Goal: Information Seeking & Learning: Learn about a topic

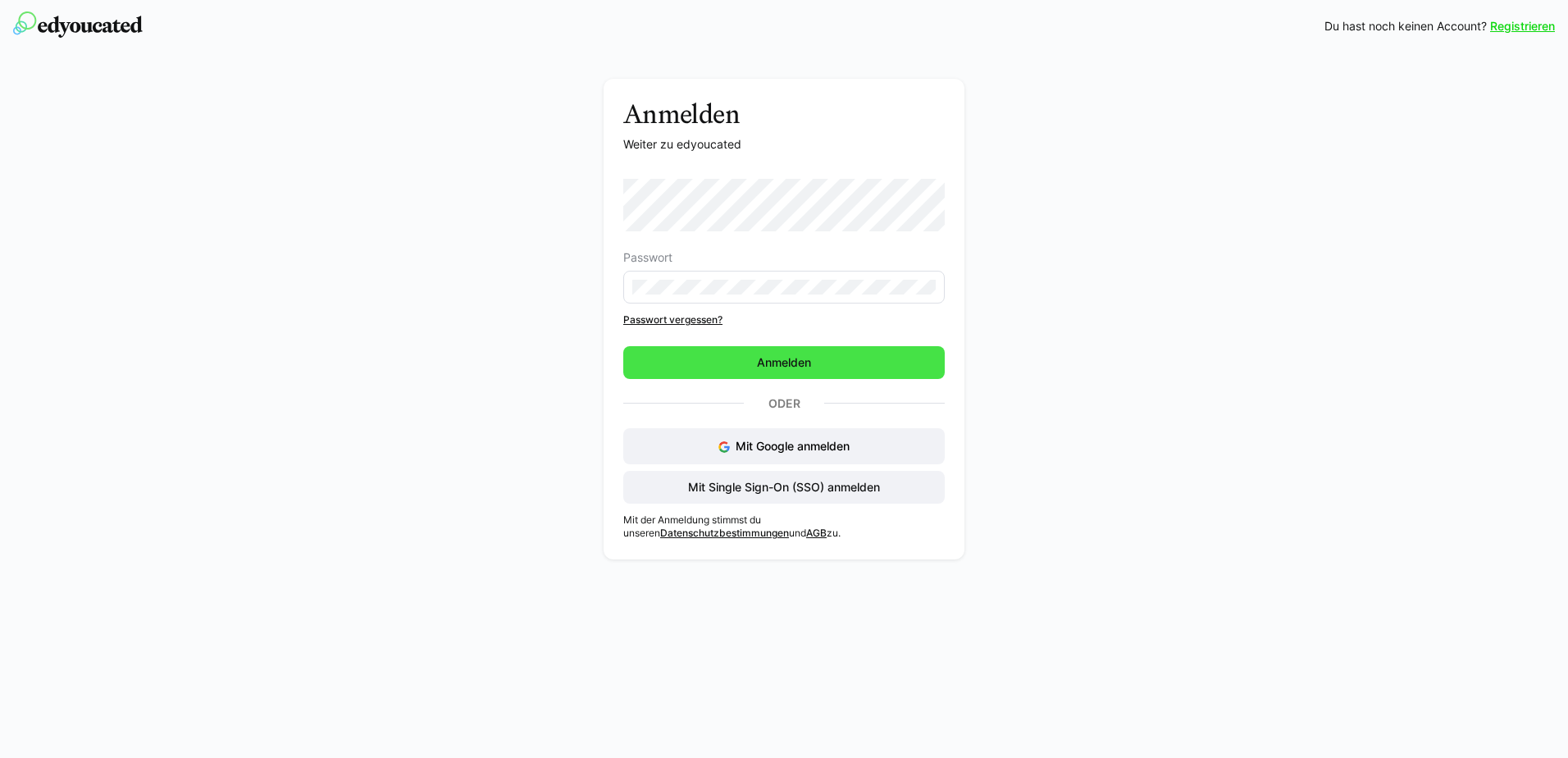
click at [812, 371] on span "Anmelden" at bounding box center [783, 362] width 321 height 33
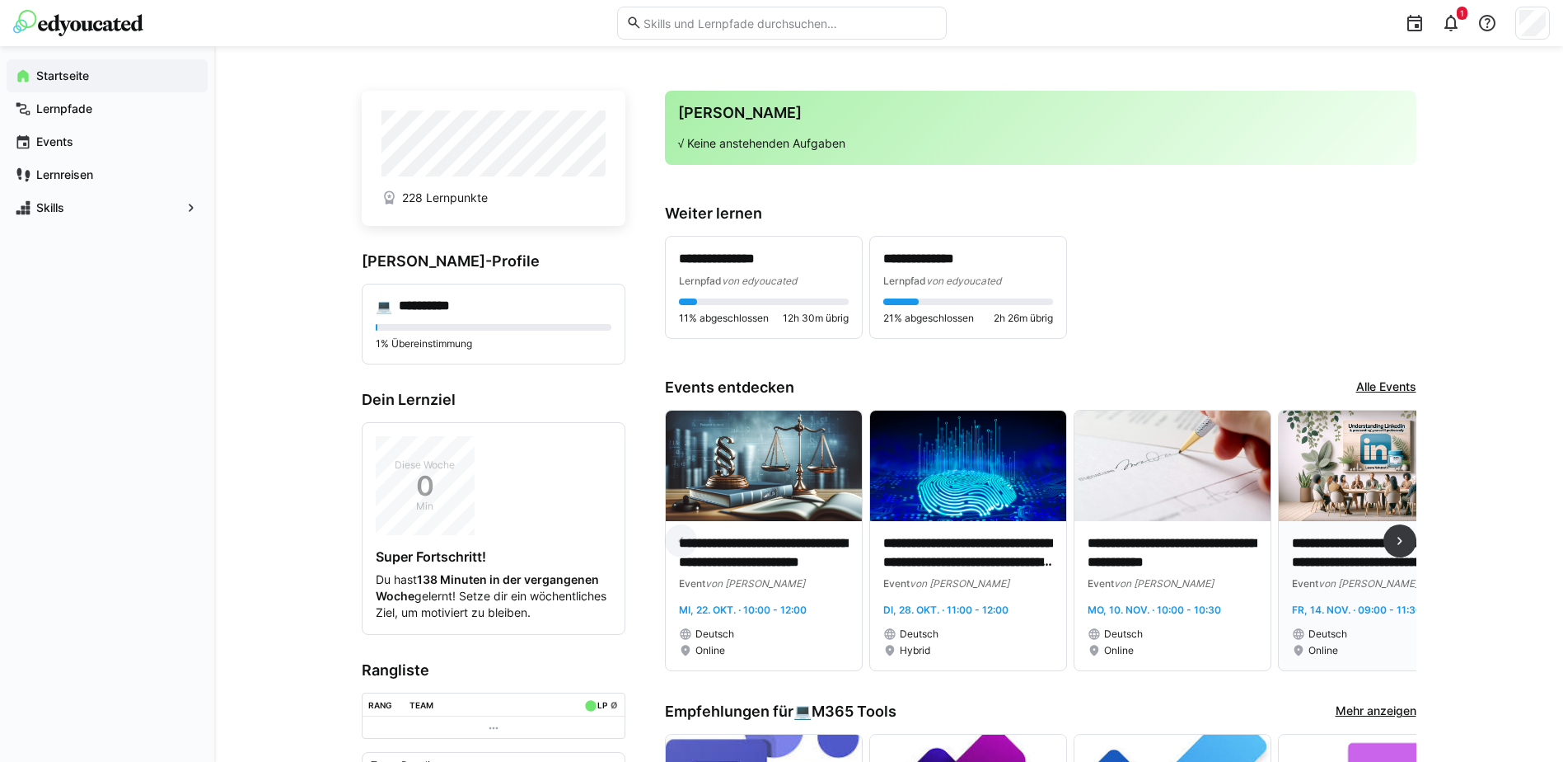
click at [1377, 505] on img at bounding box center [1377, 465] width 196 height 110
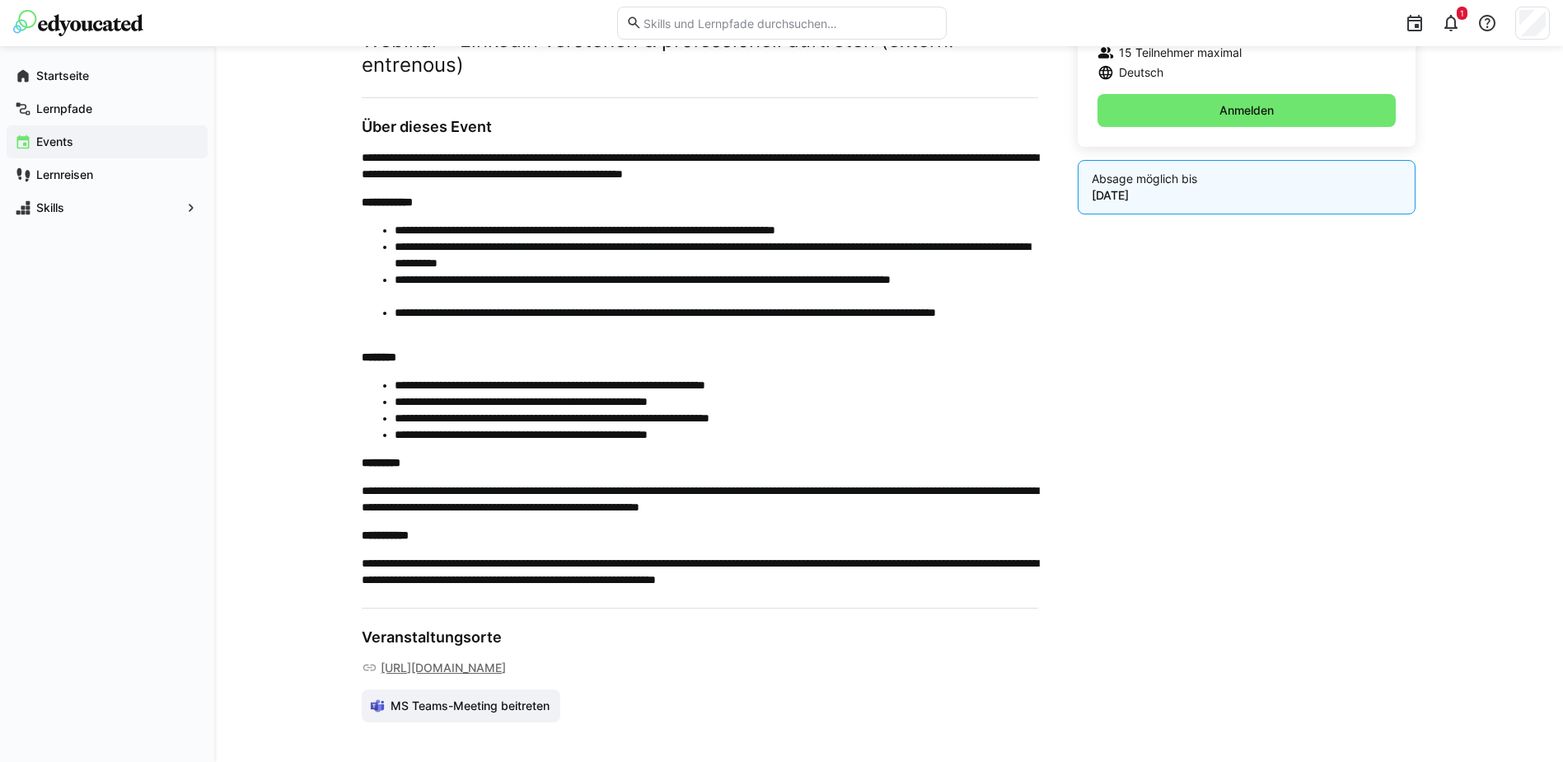
scroll to position [531, 0]
click at [0, 0] on app-navigation-label "Lernpfade" at bounding box center [0, 0] width 0 height 0
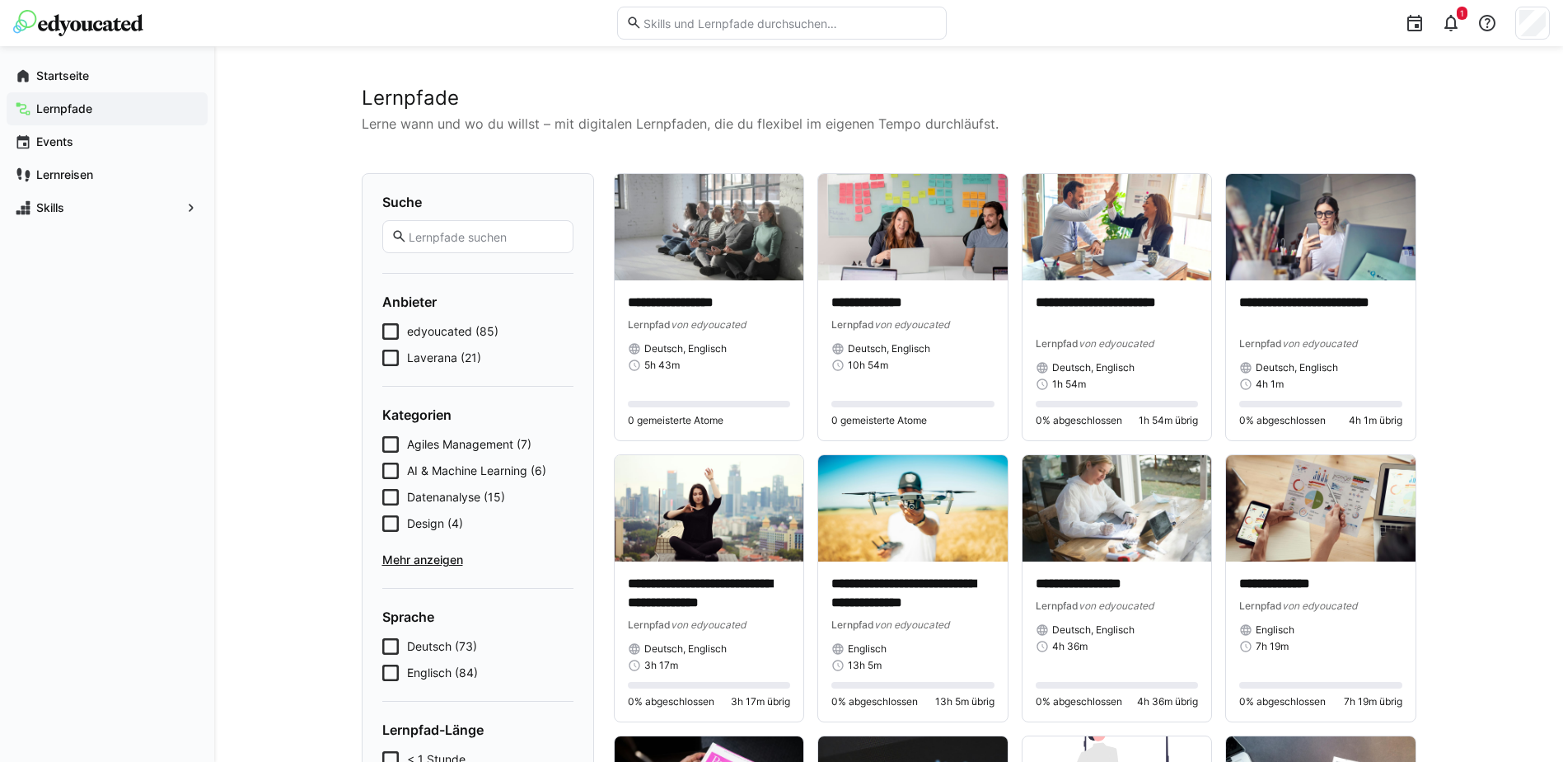
click at [390, 352] on icon at bounding box center [390, 357] width 16 height 16
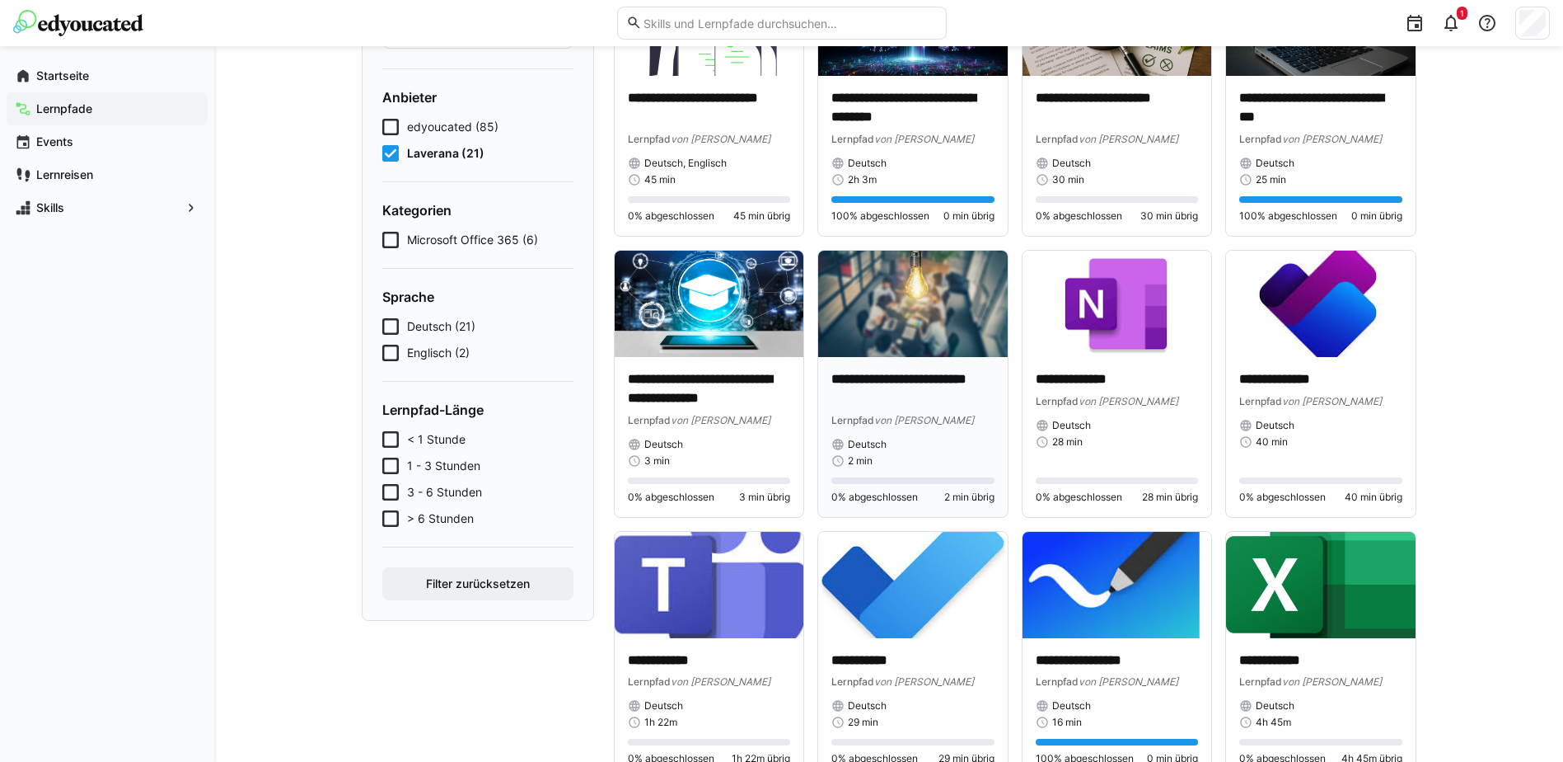
scroll to position [247, 0]
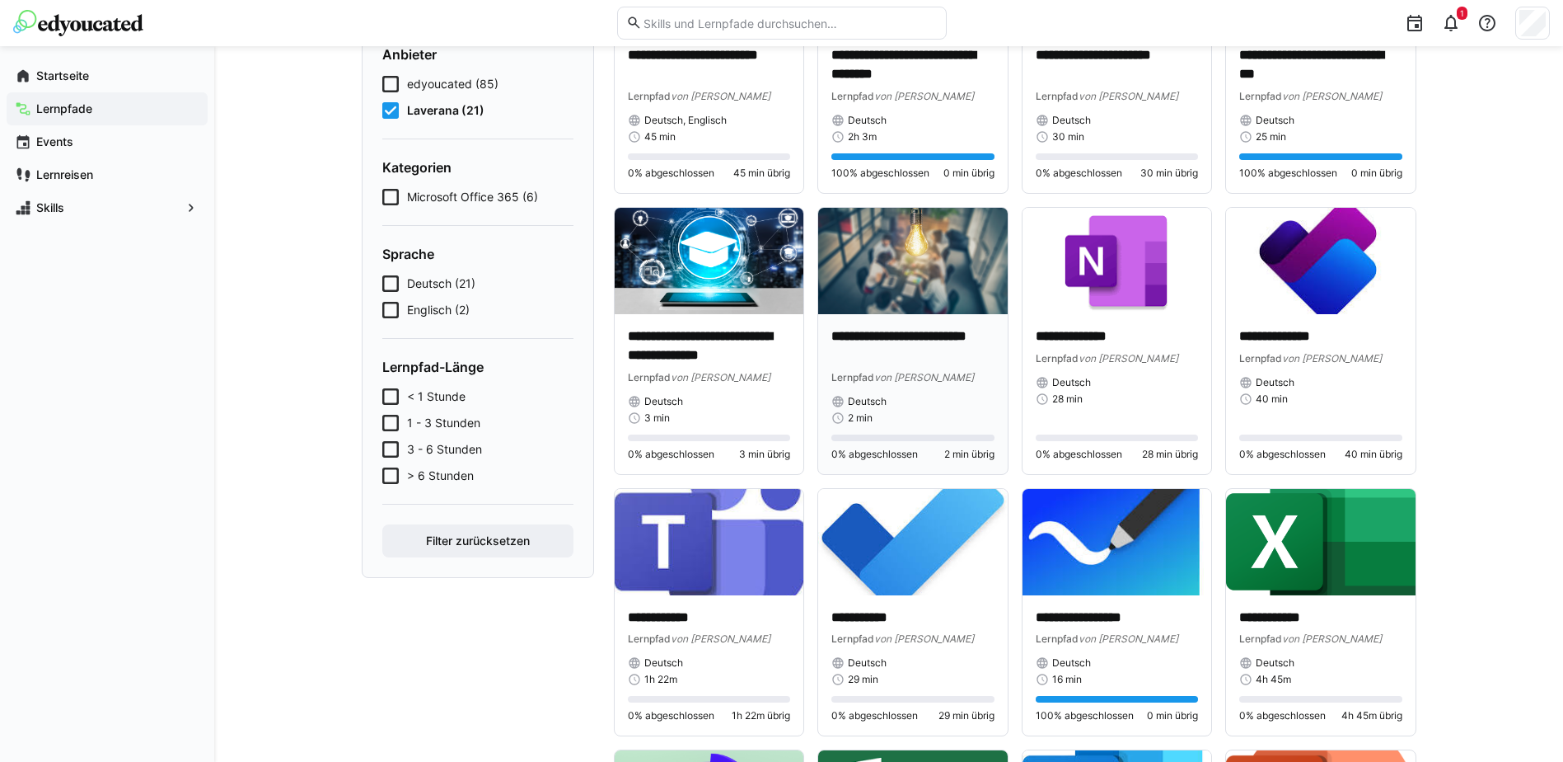
click at [945, 291] on img at bounding box center [913, 261] width 190 height 106
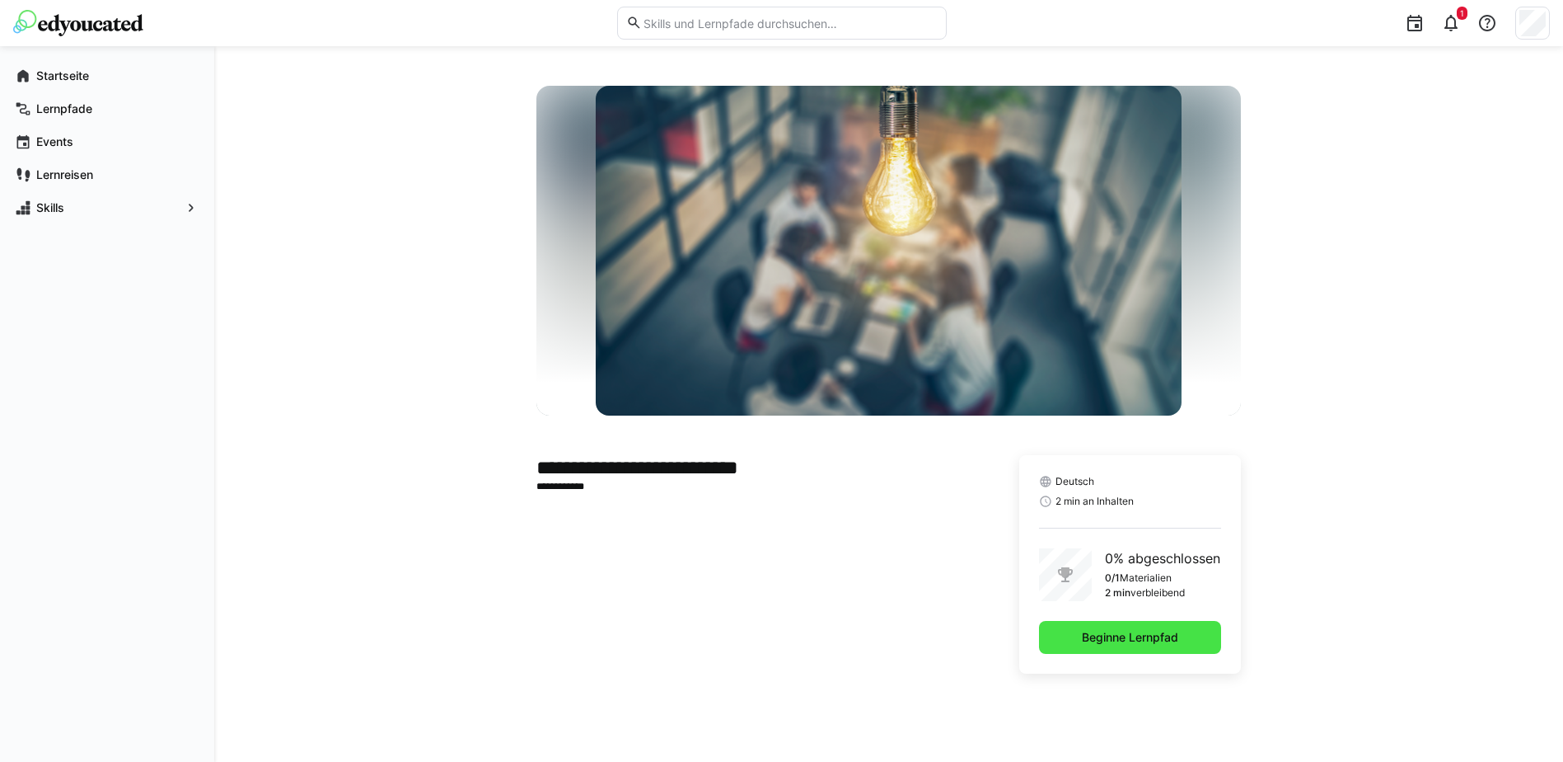
click at [1141, 636] on span "Beginne Lernpfad" at bounding box center [1130, 637] width 101 height 16
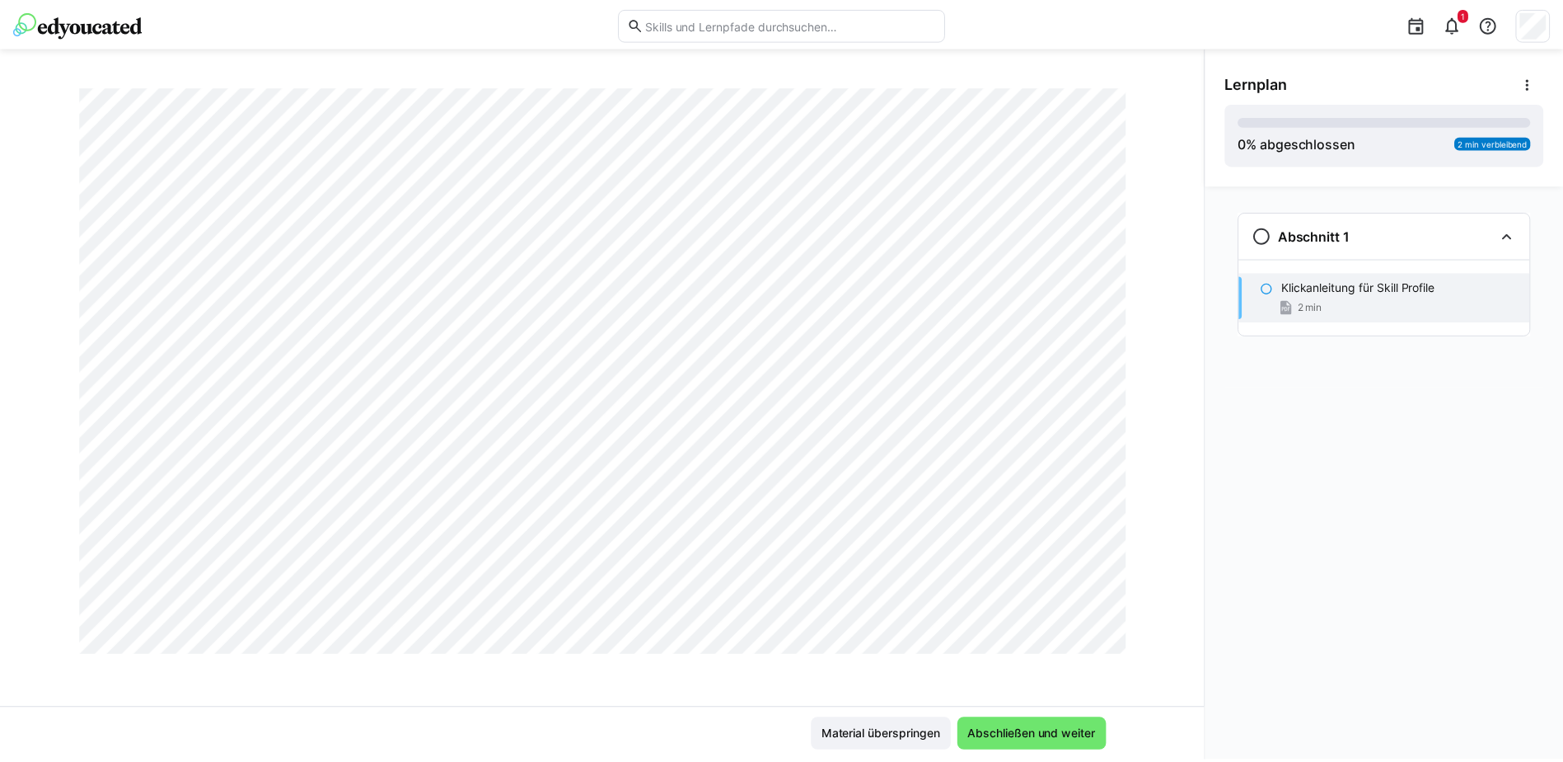
scroll to position [3968, 0]
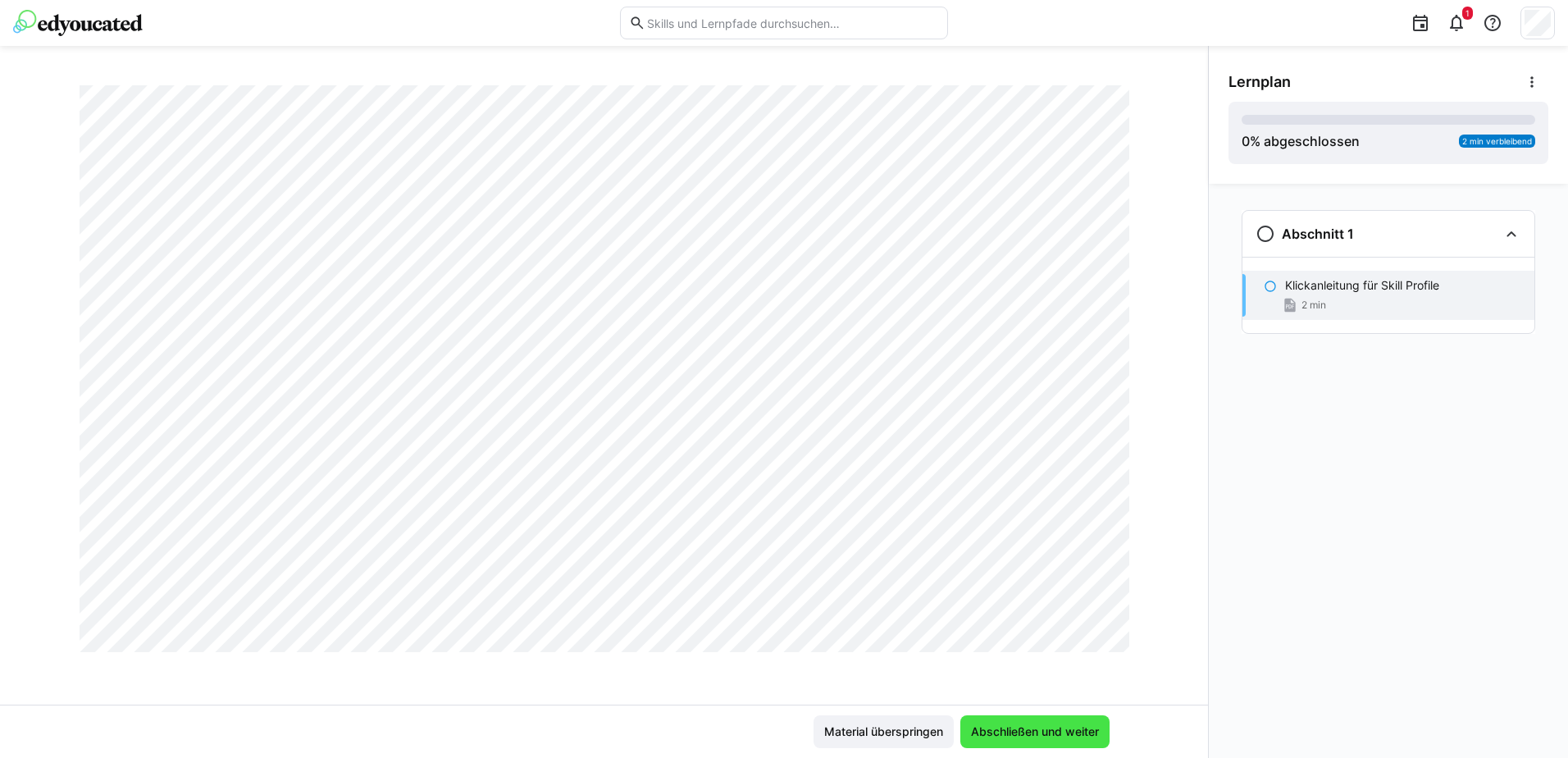
click at [1025, 734] on span "Abschließen und weiter" at bounding box center [1035, 731] width 133 height 16
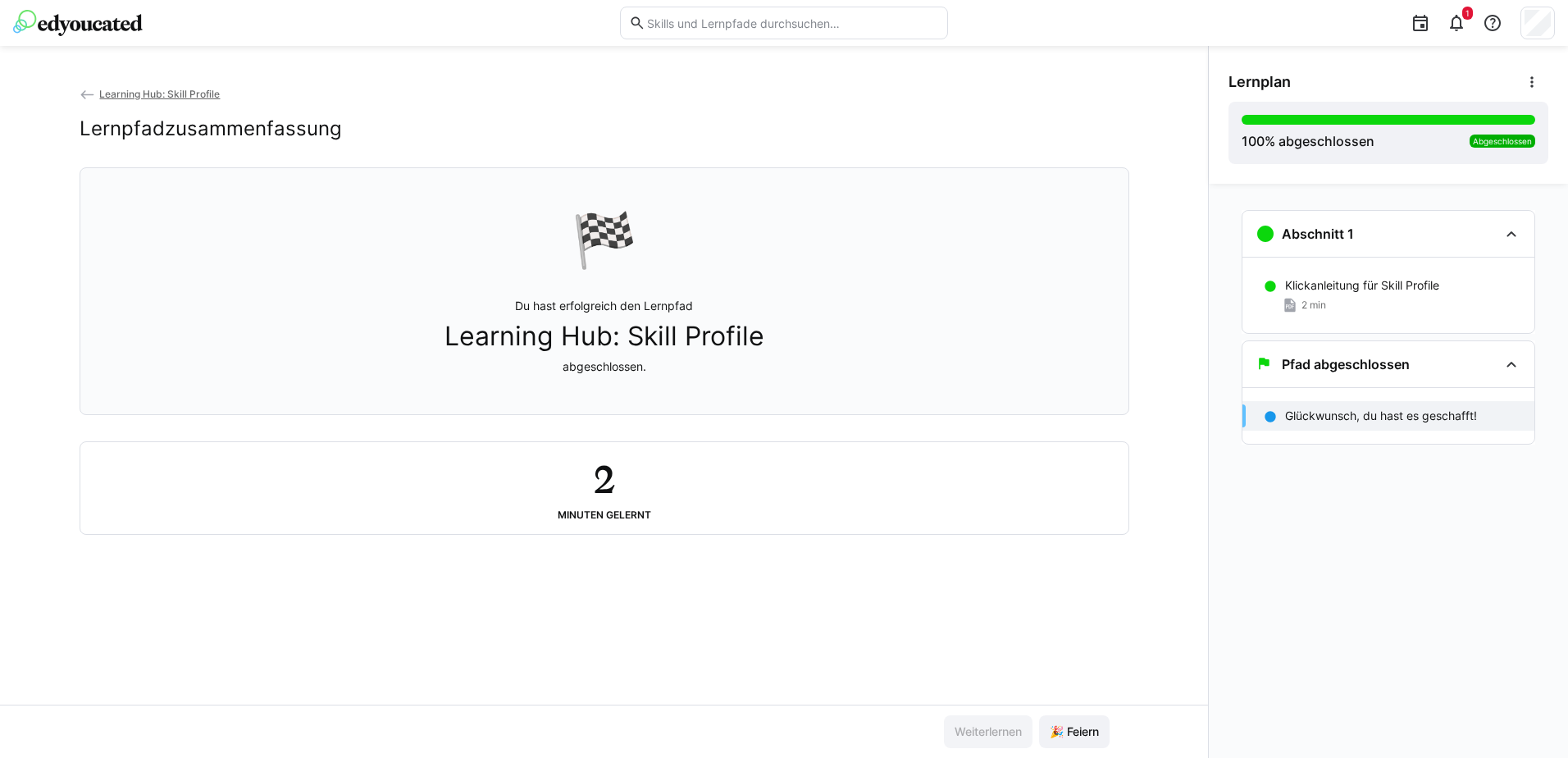
click at [156, 91] on span "Learning Hub: Skill Profile" at bounding box center [159, 94] width 120 height 12
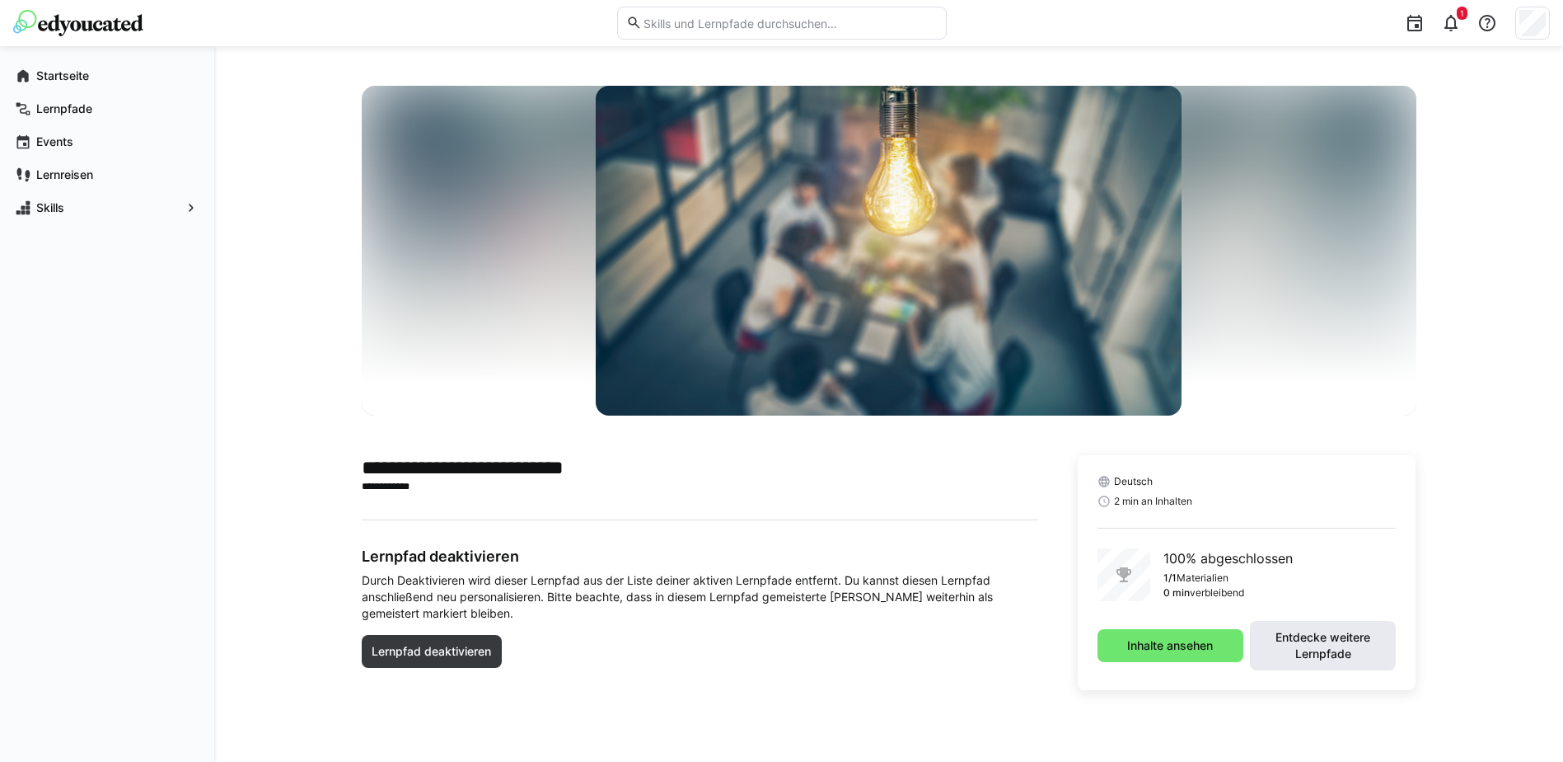
click at [1336, 645] on span "Entdecke weitere Lernpfade" at bounding box center [1323, 645] width 129 height 33
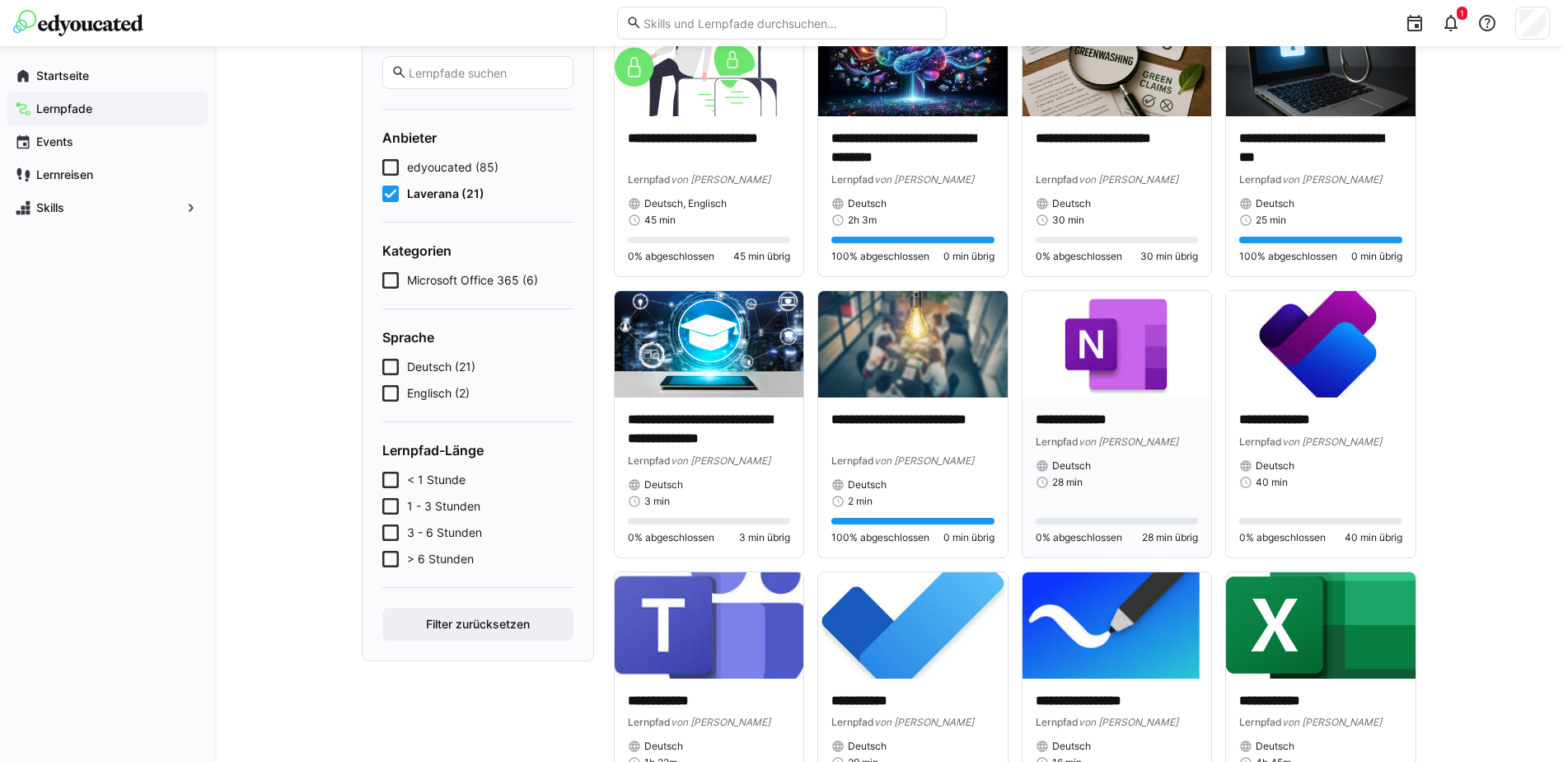
scroll to position [165, 0]
click at [727, 471] on div "**********" at bounding box center [709, 458] width 163 height 97
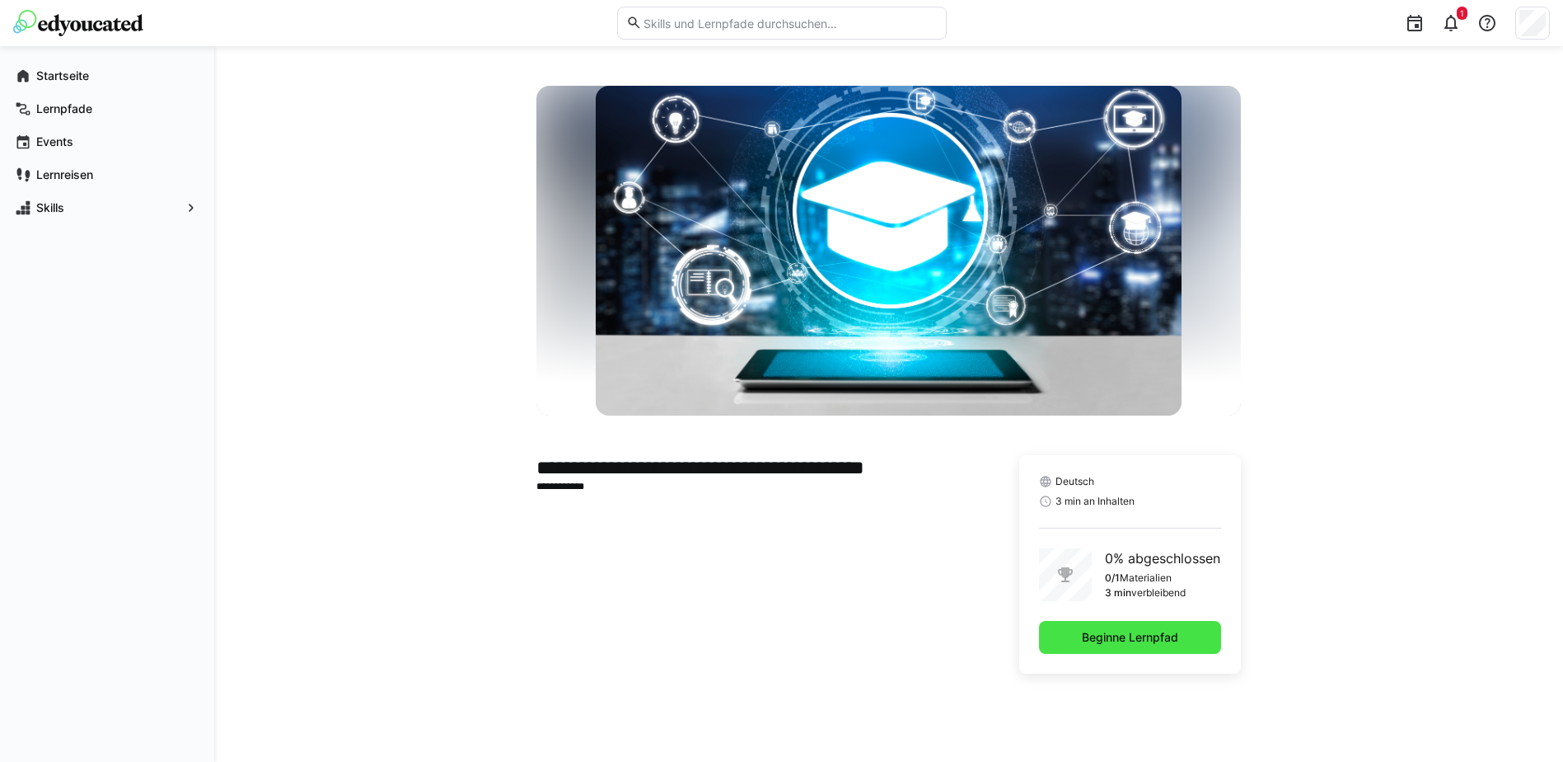
click at [1131, 646] on span "Beginne Lernpfad" at bounding box center [1130, 637] width 182 height 33
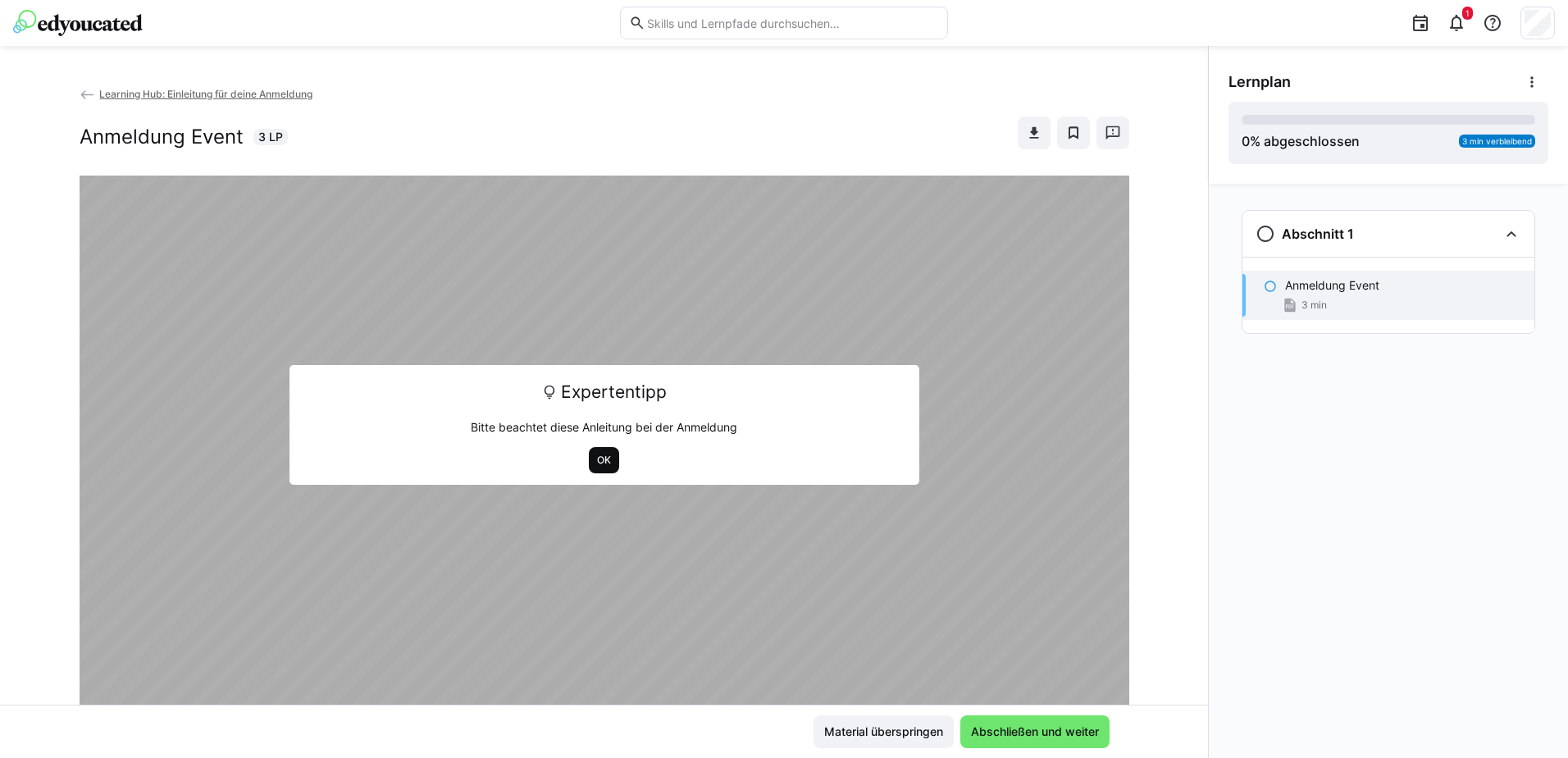
click at [599, 460] on span "OK" at bounding box center [603, 460] width 17 height 13
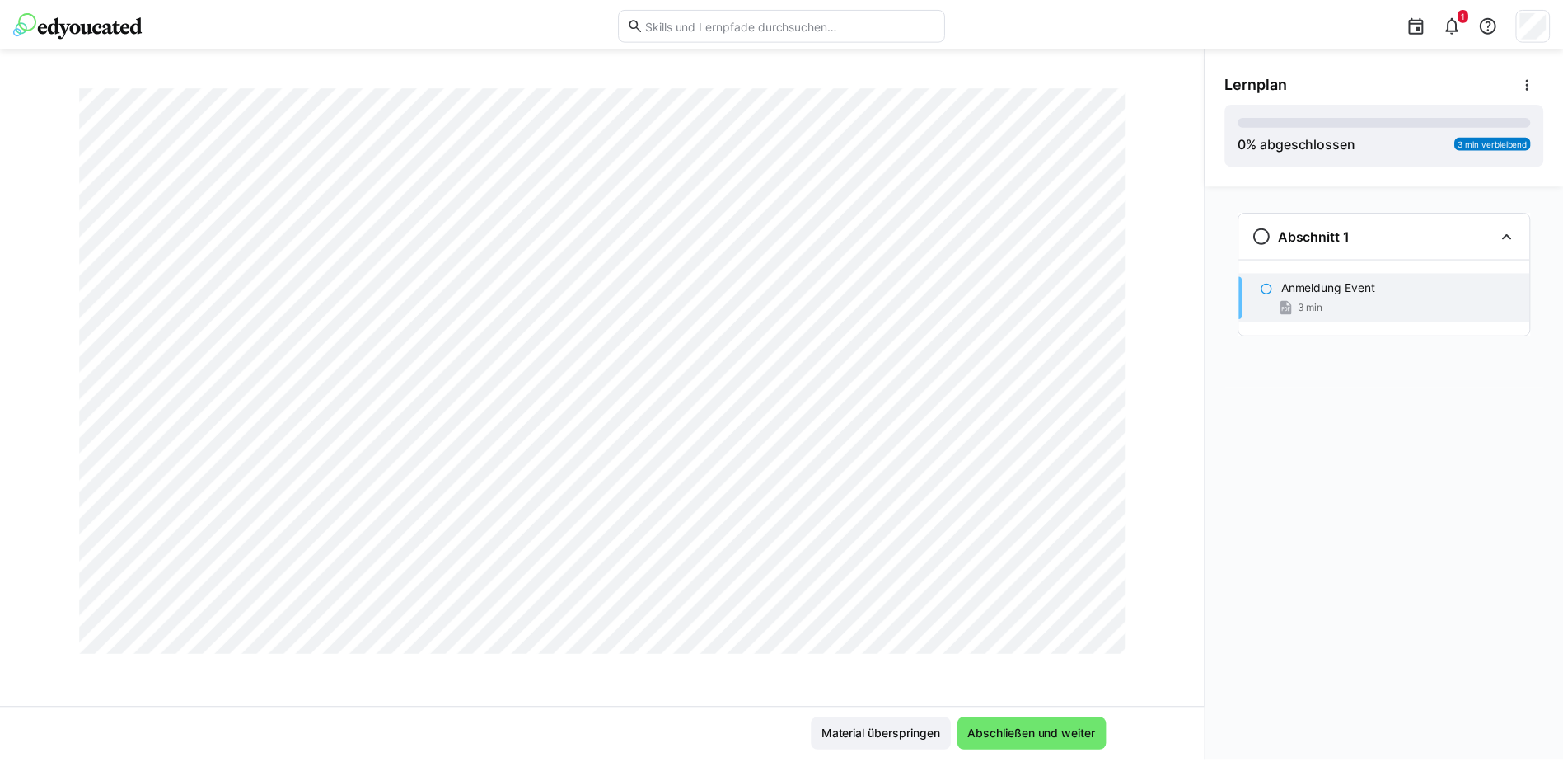
scroll to position [2468, 0]
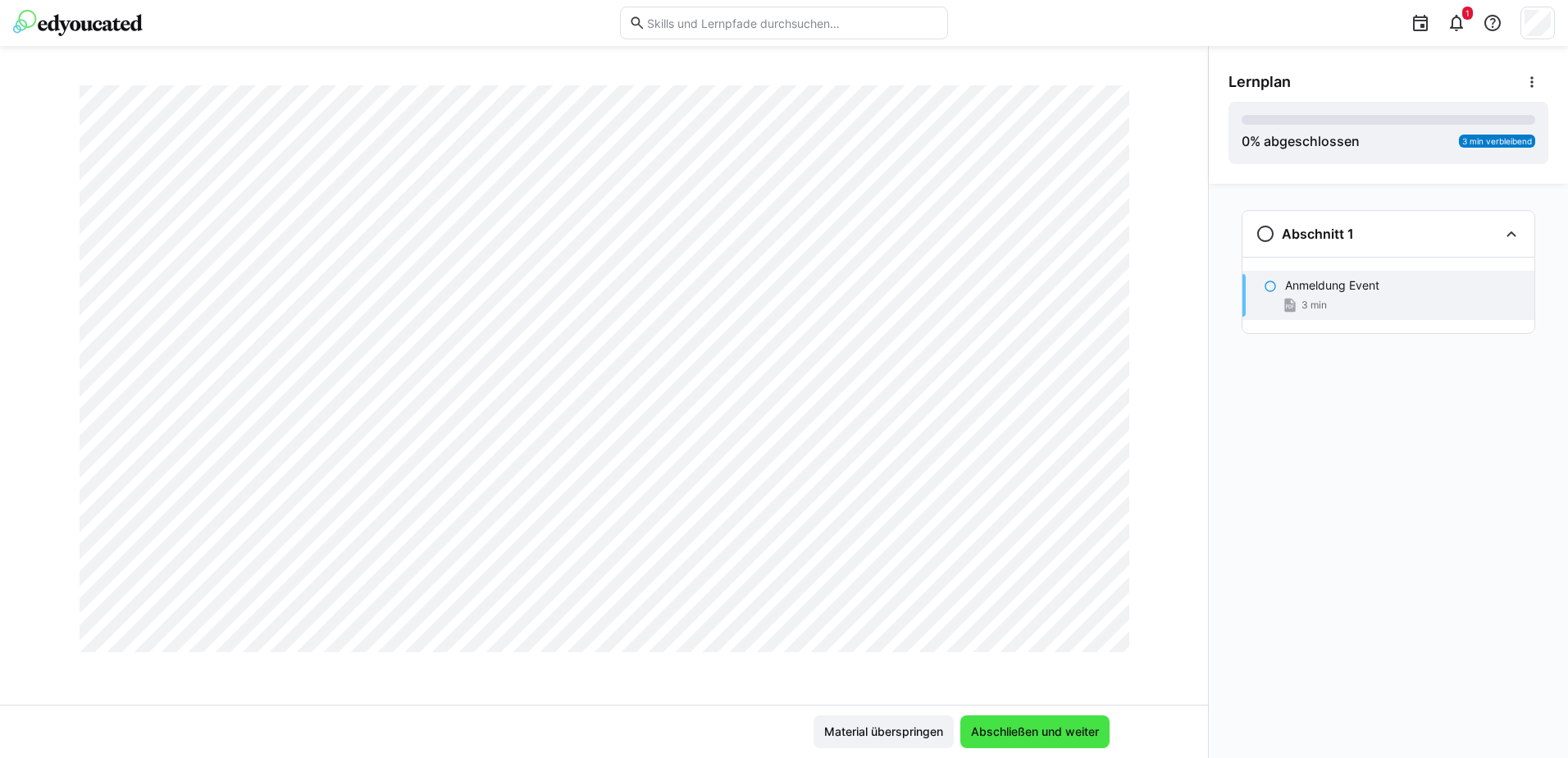
click at [1013, 727] on span "Abschließen und weiter" at bounding box center [1035, 731] width 133 height 16
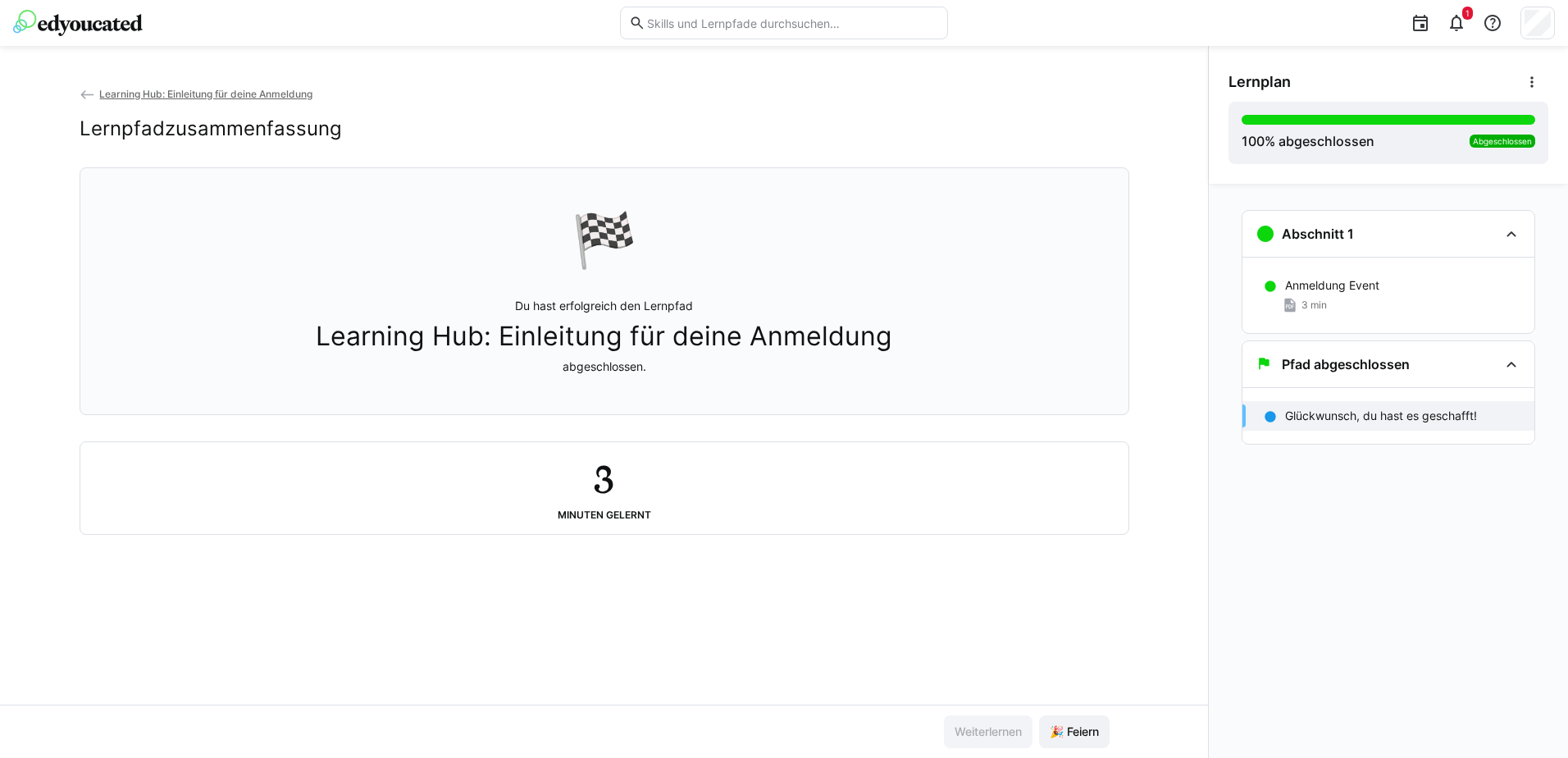
drag, startPoint x: 198, startPoint y: 81, endPoint x: 194, endPoint y: 92, distance: 11.7
click at [198, 82] on div "Learning Hub: Einleitung für deine Anmeldung Lernpfadzusammenfassung 🏁 Du hast …" at bounding box center [604, 401] width 1208 height 711
click at [194, 92] on span "Learning Hub: Einleitung für deine Anmeldung" at bounding box center [206, 94] width 213 height 12
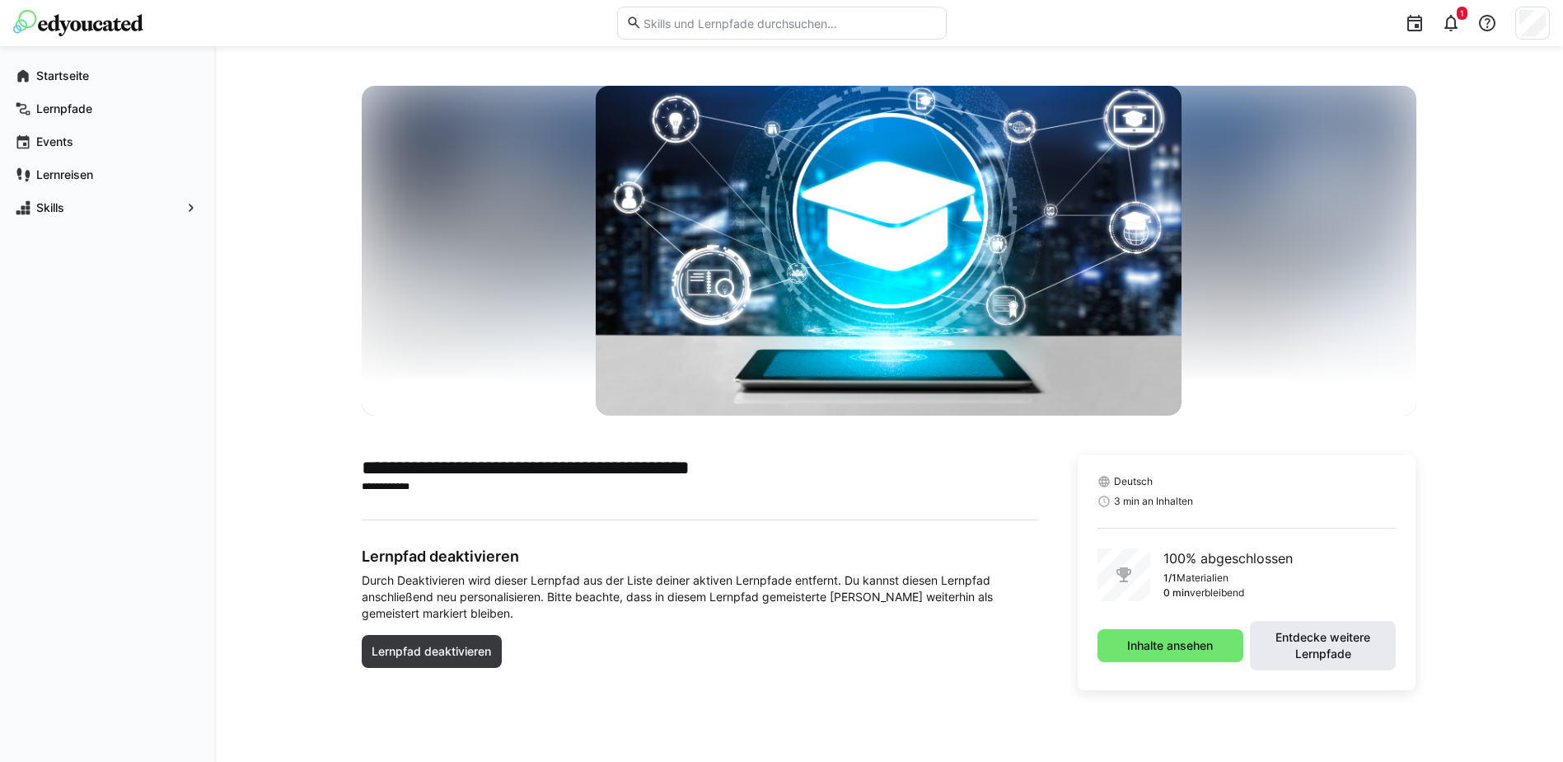
click at [1322, 630] on span "Entdecke weitere Lernpfade" at bounding box center [1323, 645] width 129 height 33
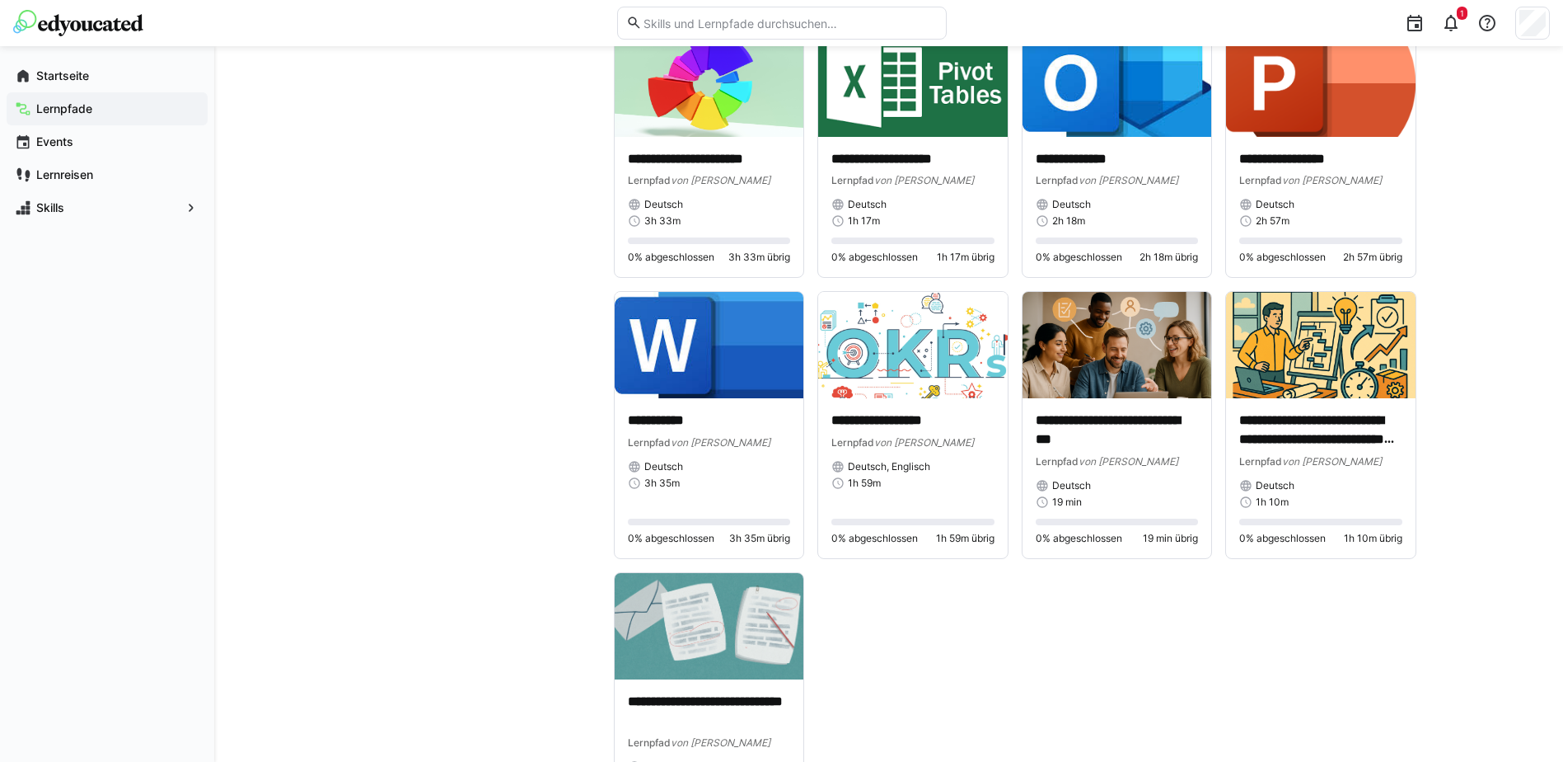
scroll to position [989, 0]
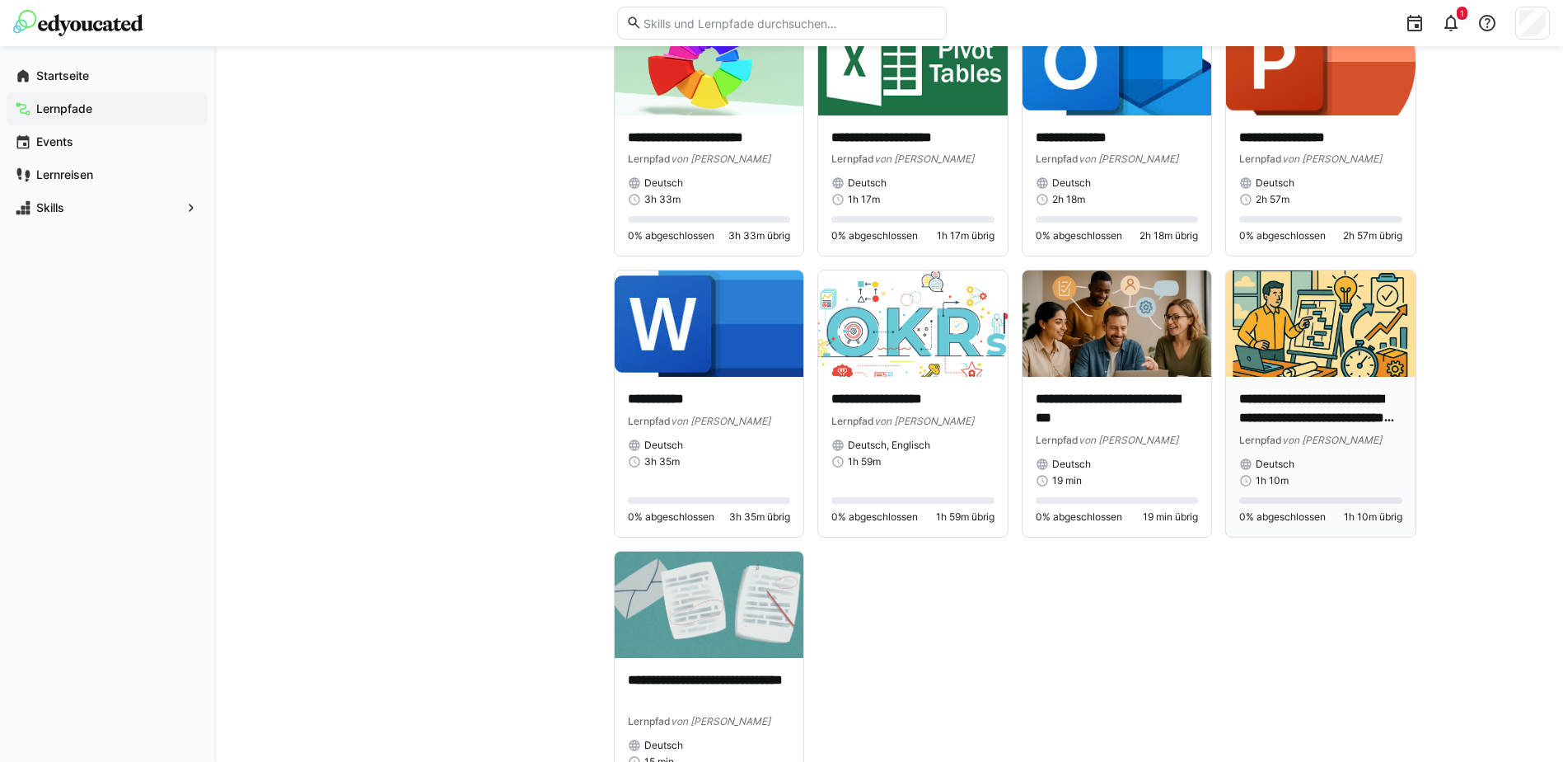
click at [1319, 340] on img at bounding box center [1321, 323] width 190 height 106
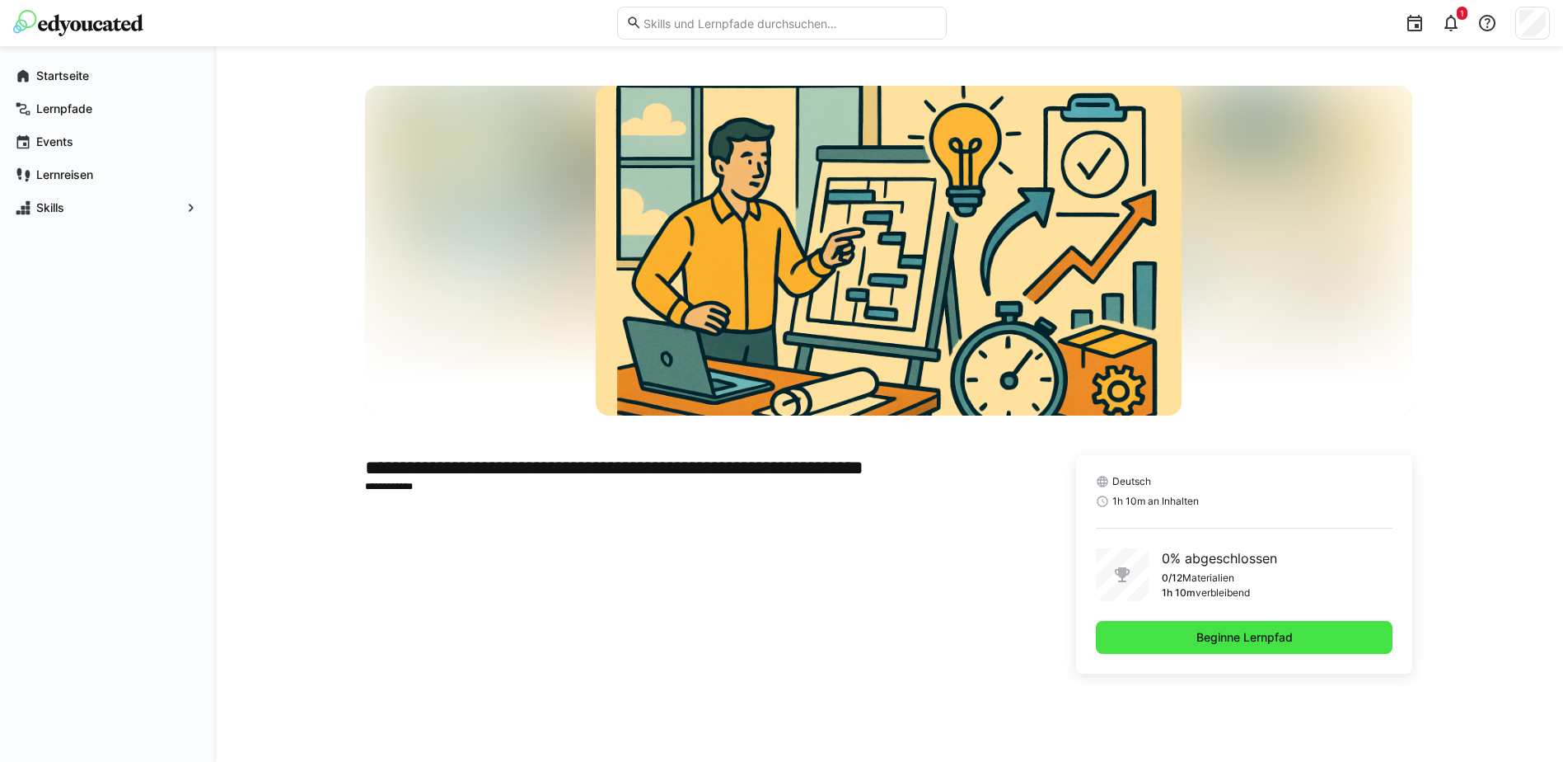
click at [1226, 632] on span "Beginne Lernpfad" at bounding box center [1244, 637] width 101 height 16
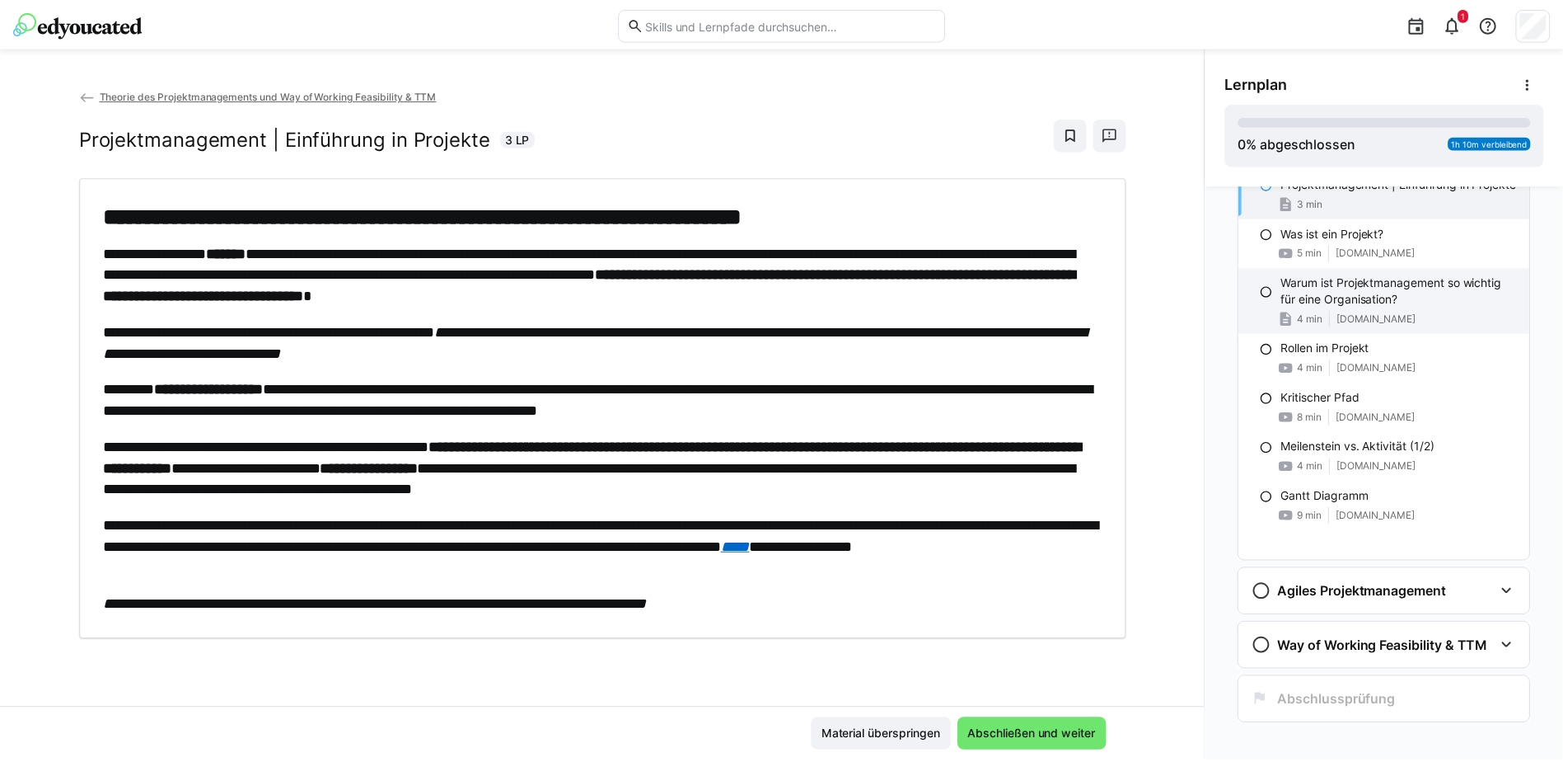
scroll to position [118, 0]
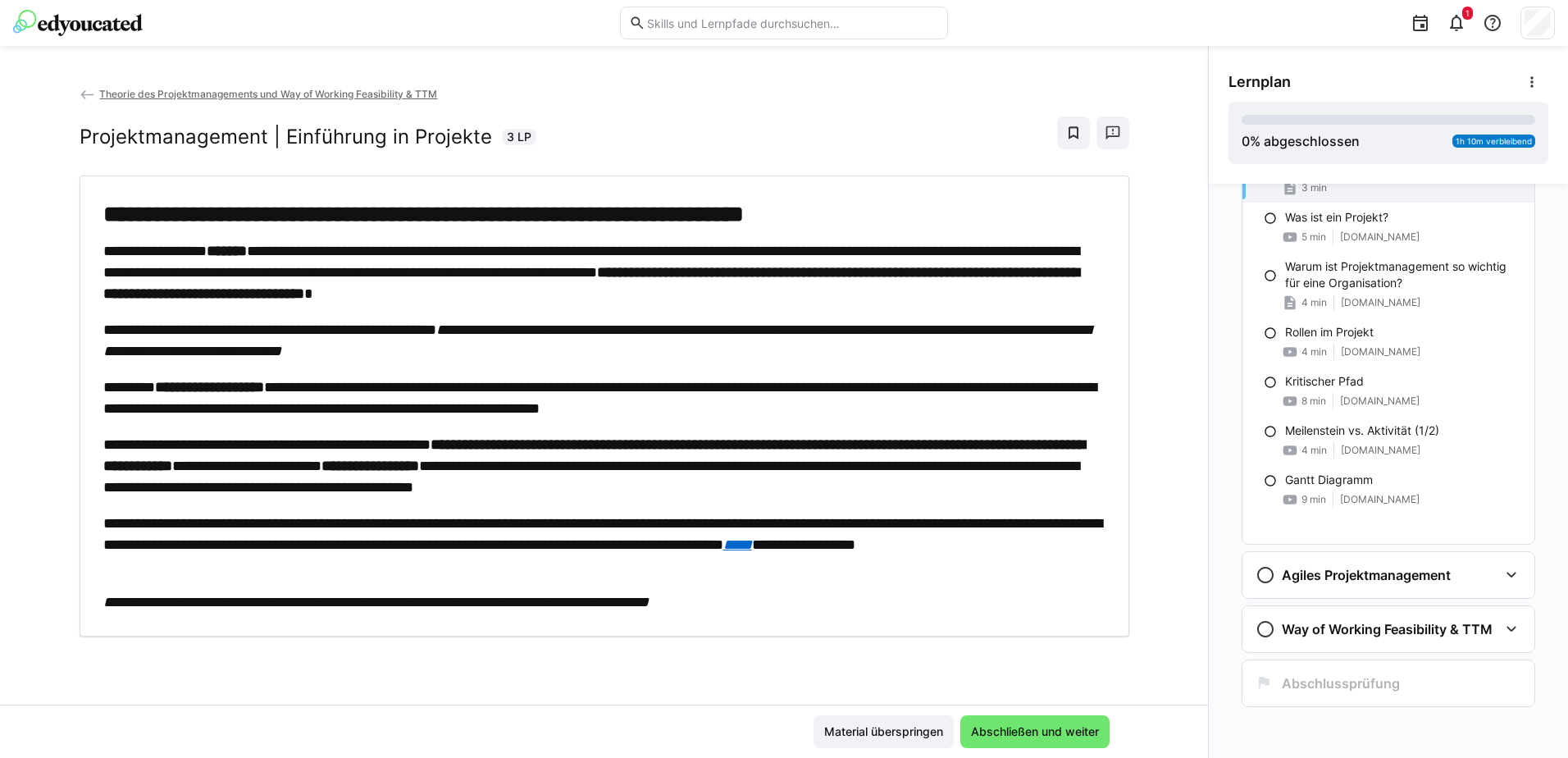
click at [109, 96] on span "Theorie des Projektmanagements und Way of Working Feasibility & TTM" at bounding box center [269, 94] width 338 height 12
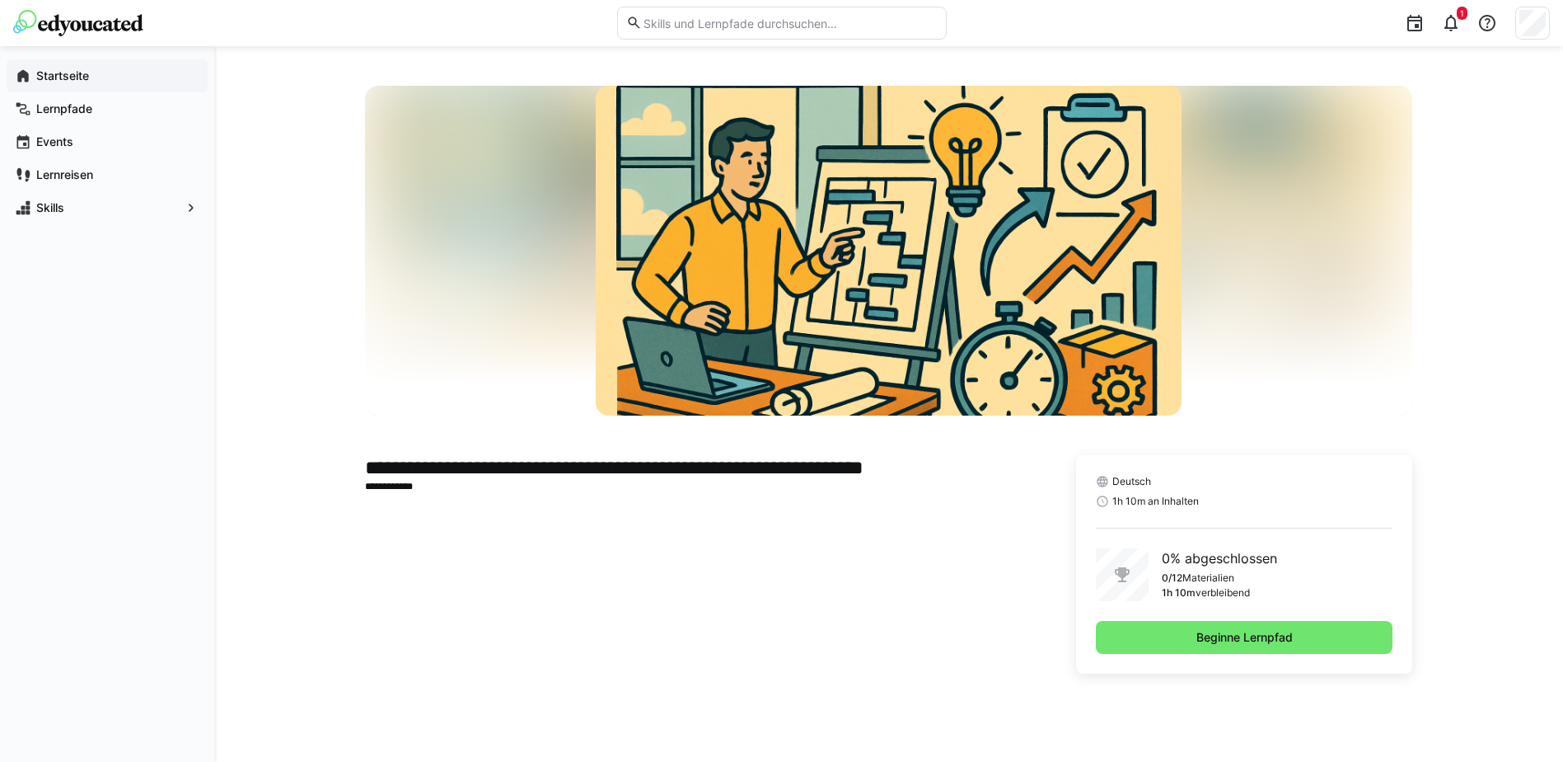
click at [0, 0] on app-navigation-label "Startseite" at bounding box center [0, 0] width 0 height 0
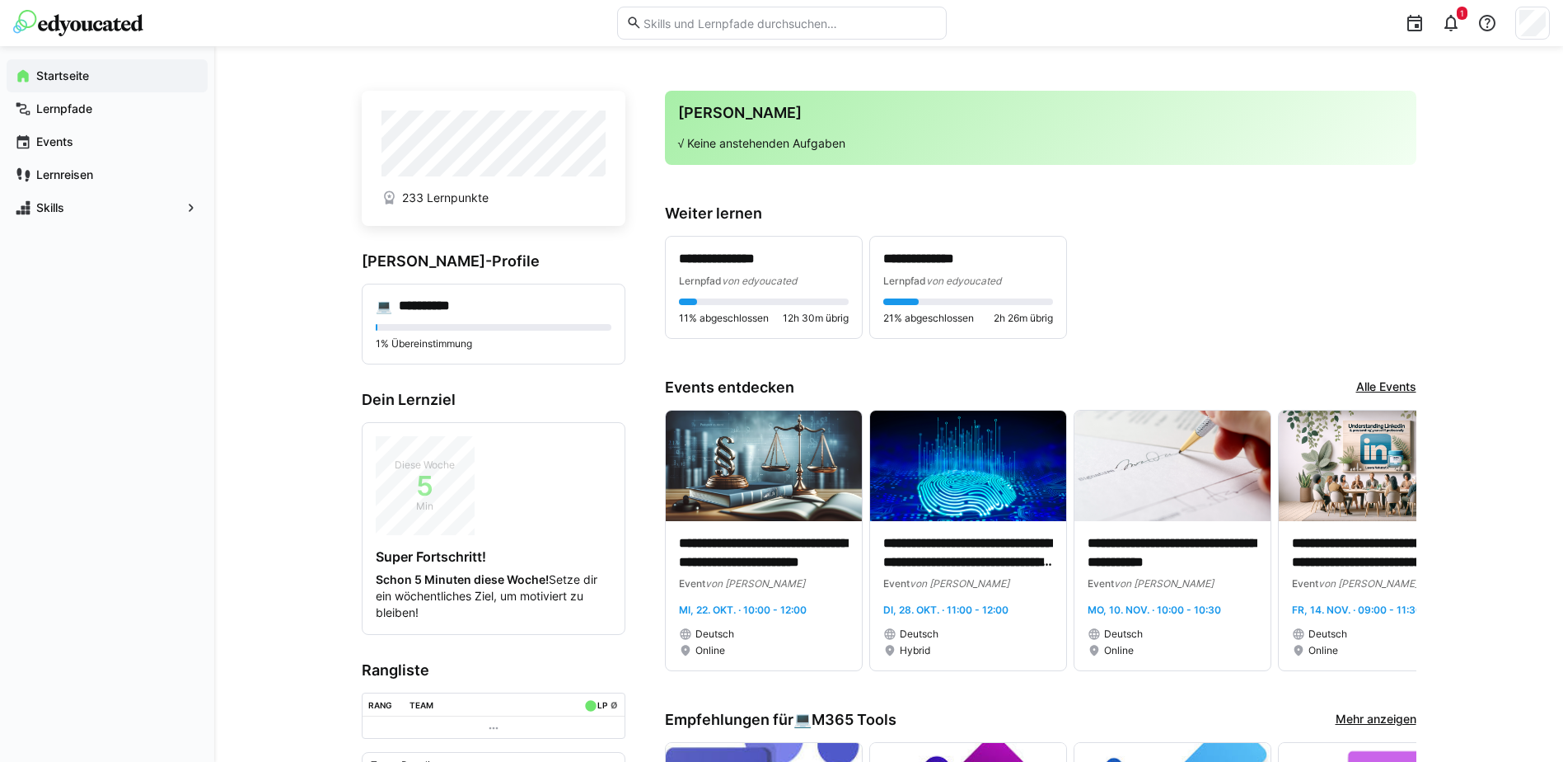
click at [0, 0] on app-navigation-label "Lernpfade" at bounding box center [0, 0] width 0 height 0
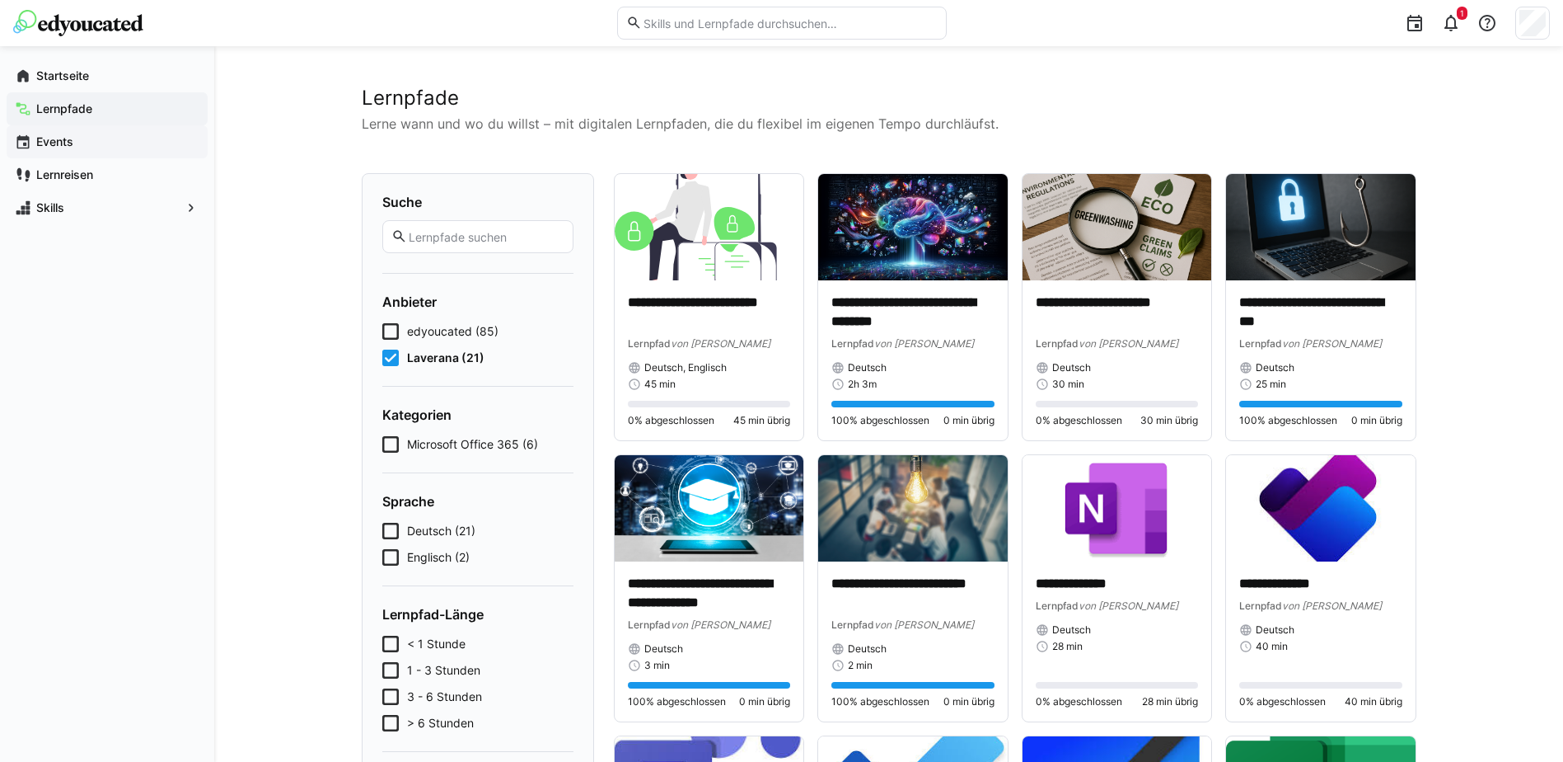
click at [0, 0] on app-navigation-label "Events" at bounding box center [0, 0] width 0 height 0
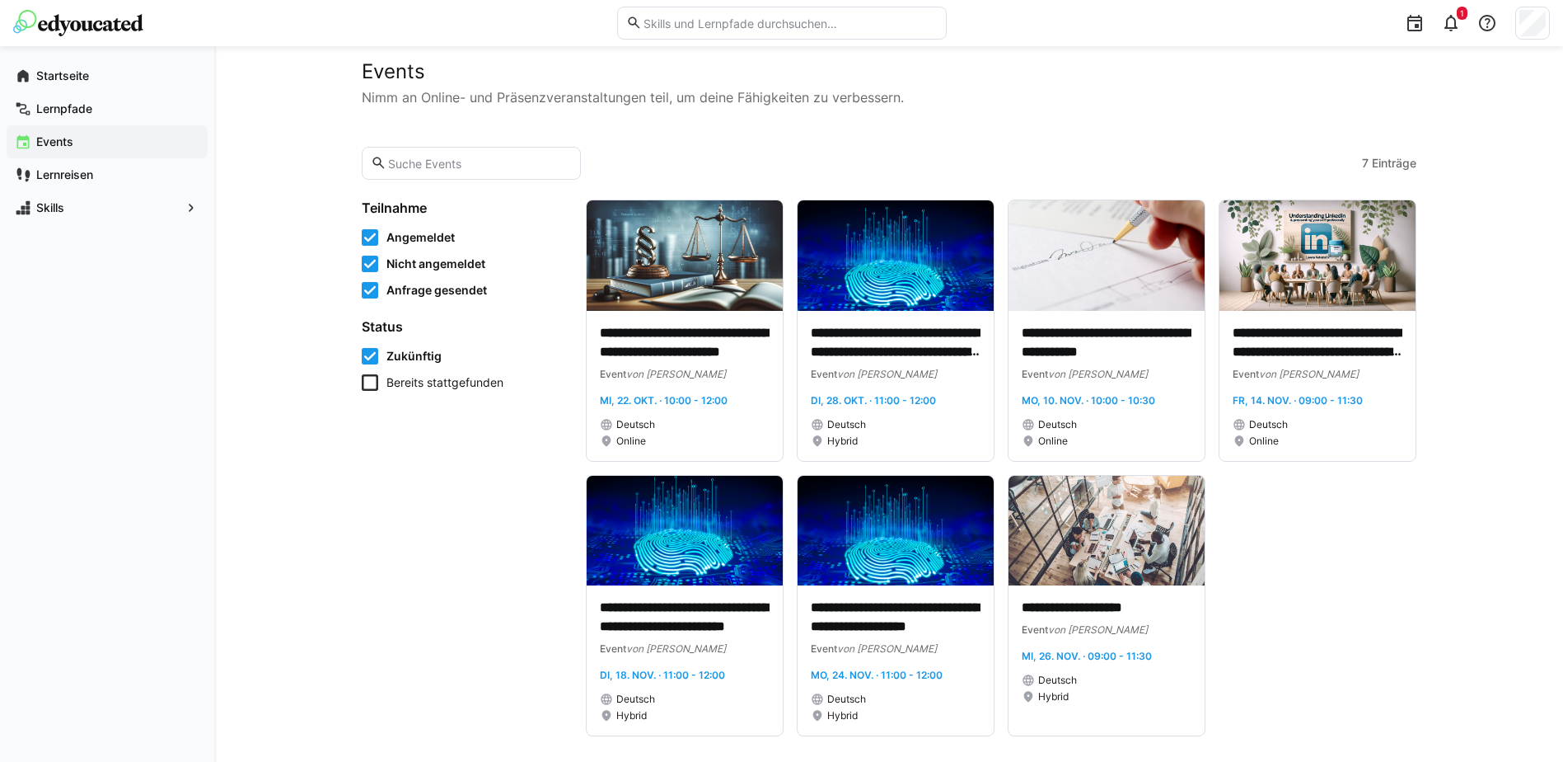
scroll to position [40, 0]
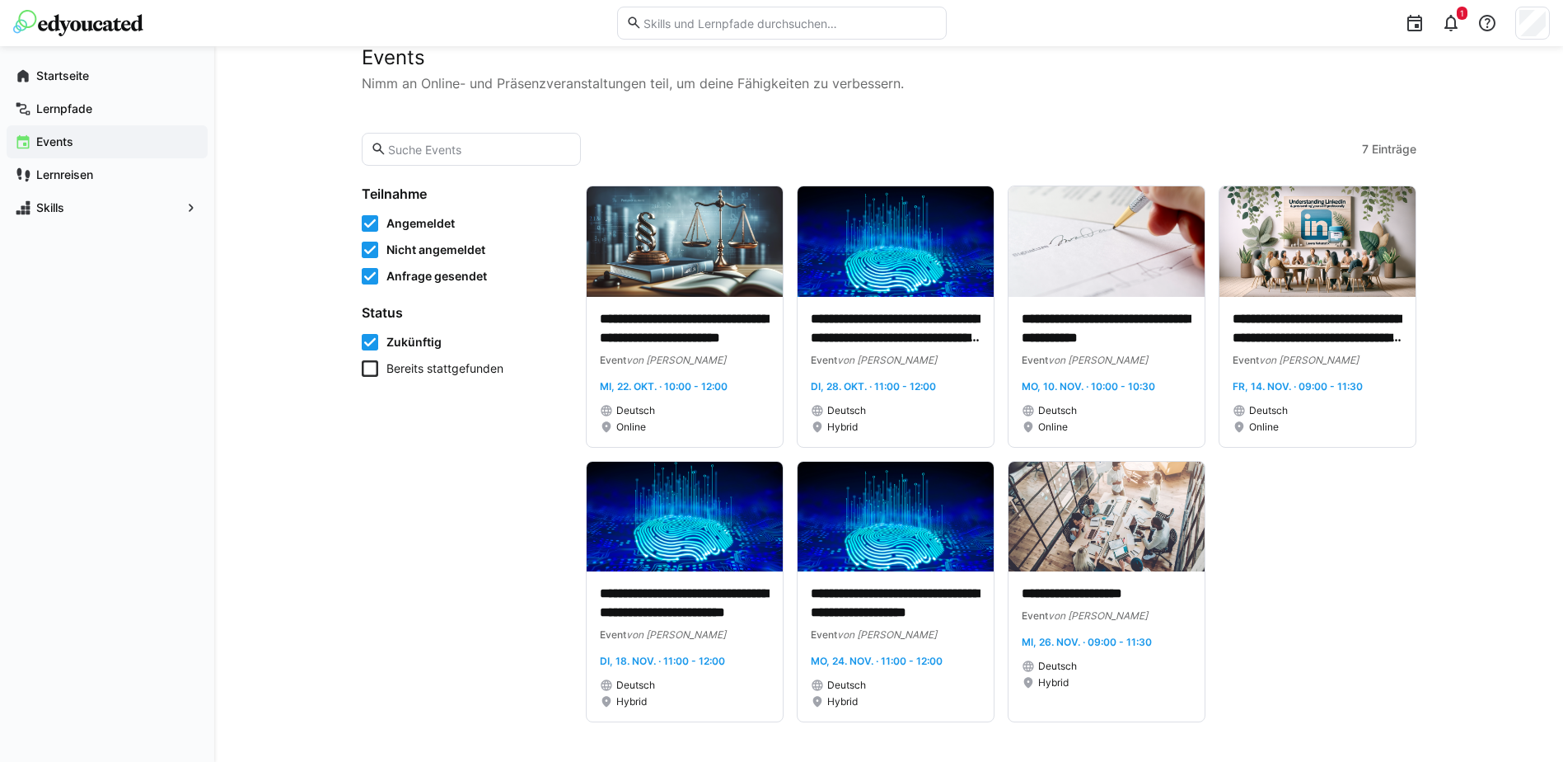
click at [464, 442] on app-learning-events-list-filters "Teilnahme Angemeldet Nicht angemeldet Anfrage gesendet Status Zukünftig Bereits…" at bounding box center [464, 453] width 204 height 537
click at [438, 483] on app-learning-events-list-filters "Teilnahme Angemeldet Nicht angemeldet Anfrage gesendet Status Zukünftig Bereits…" at bounding box center [464, 453] width 204 height 537
